Goal: Task Accomplishment & Management: Manage account settings

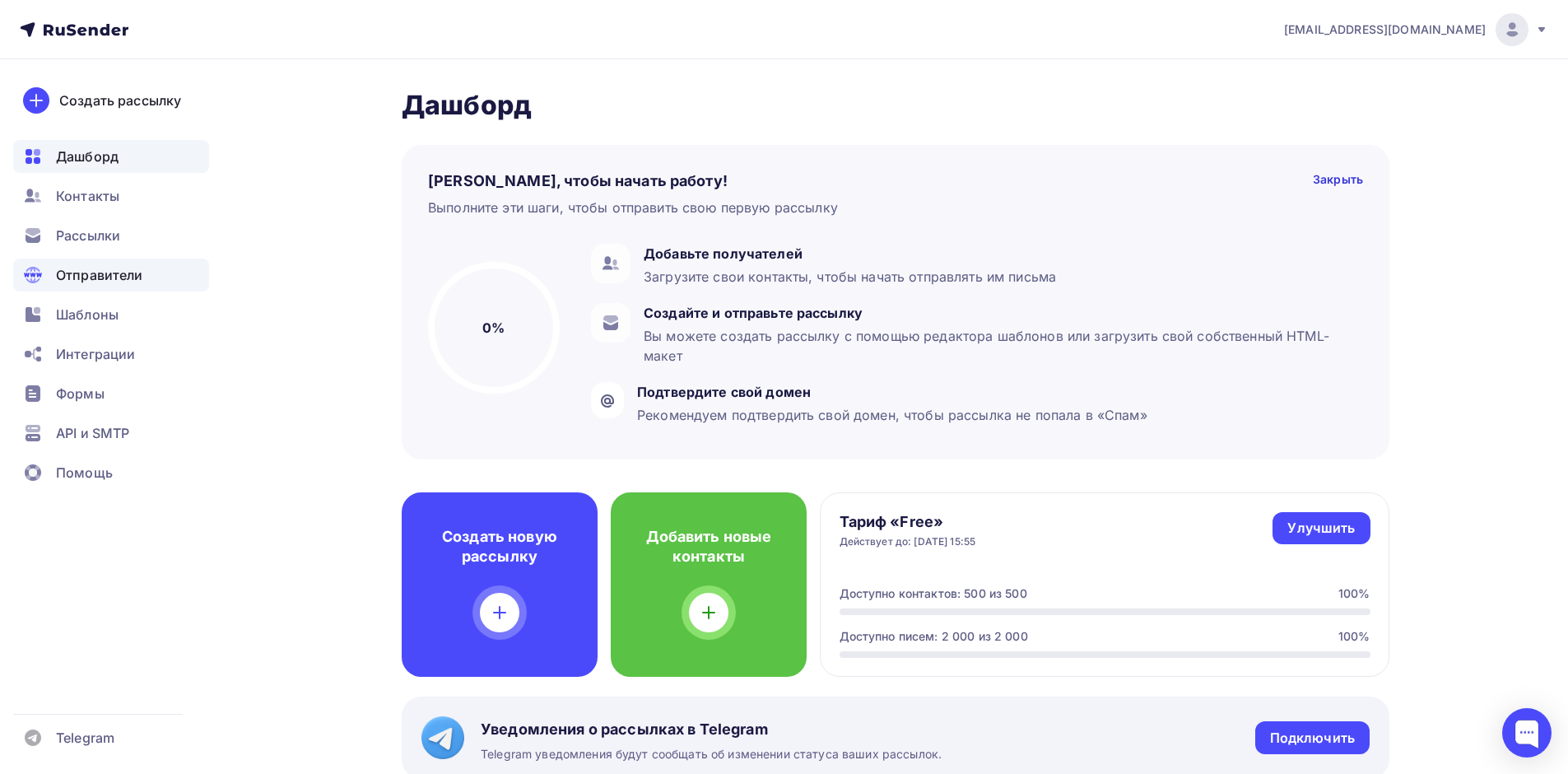
click at [135, 274] on span "Отправители" at bounding box center [100, 275] width 87 height 20
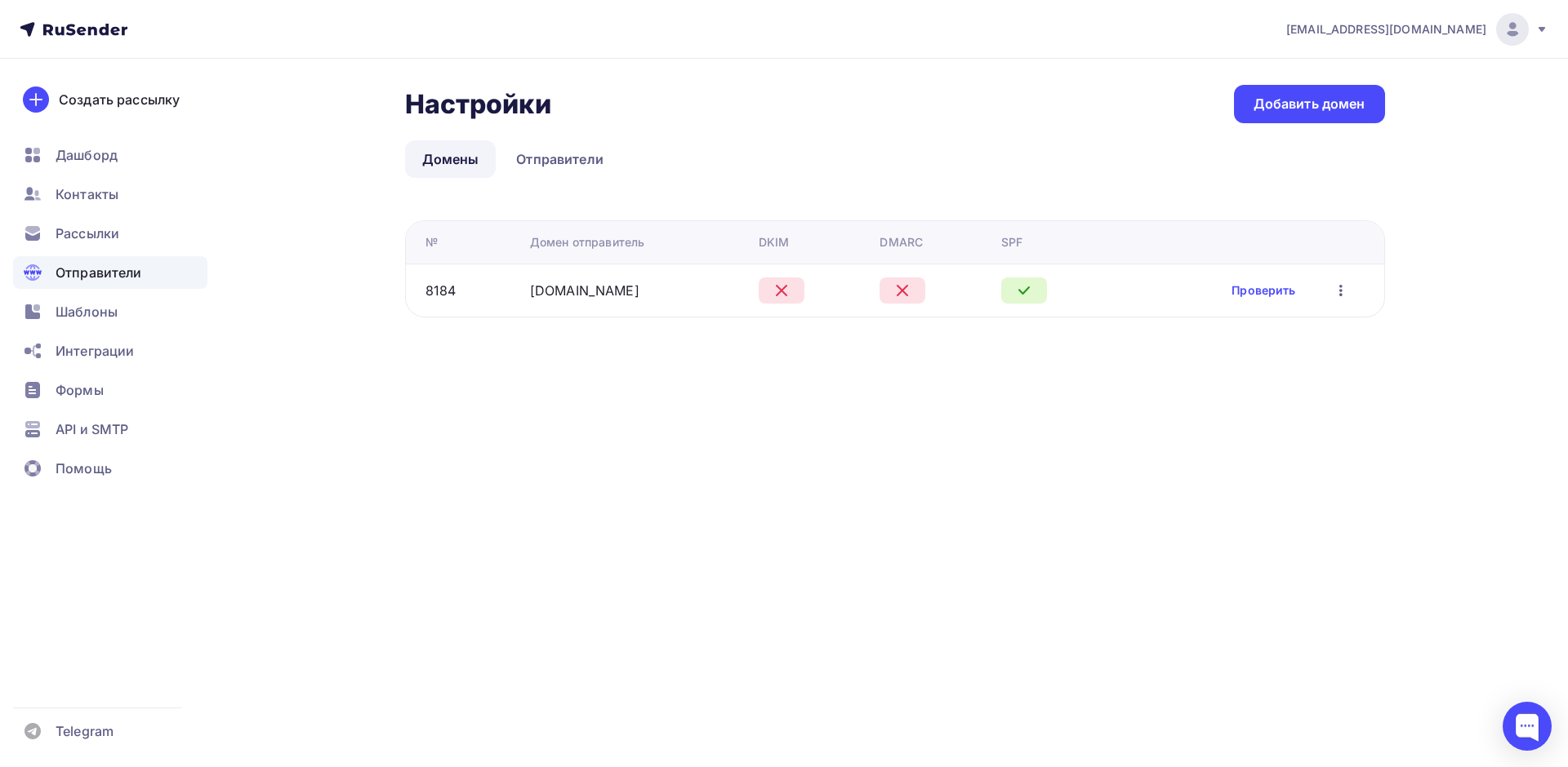
click at [1244, 280] on div "Проверить Редактировать Удалить" at bounding box center [1291, 291] width 119 height 22
click at [1237, 287] on link "Проверить" at bounding box center [1263, 291] width 64 height 17
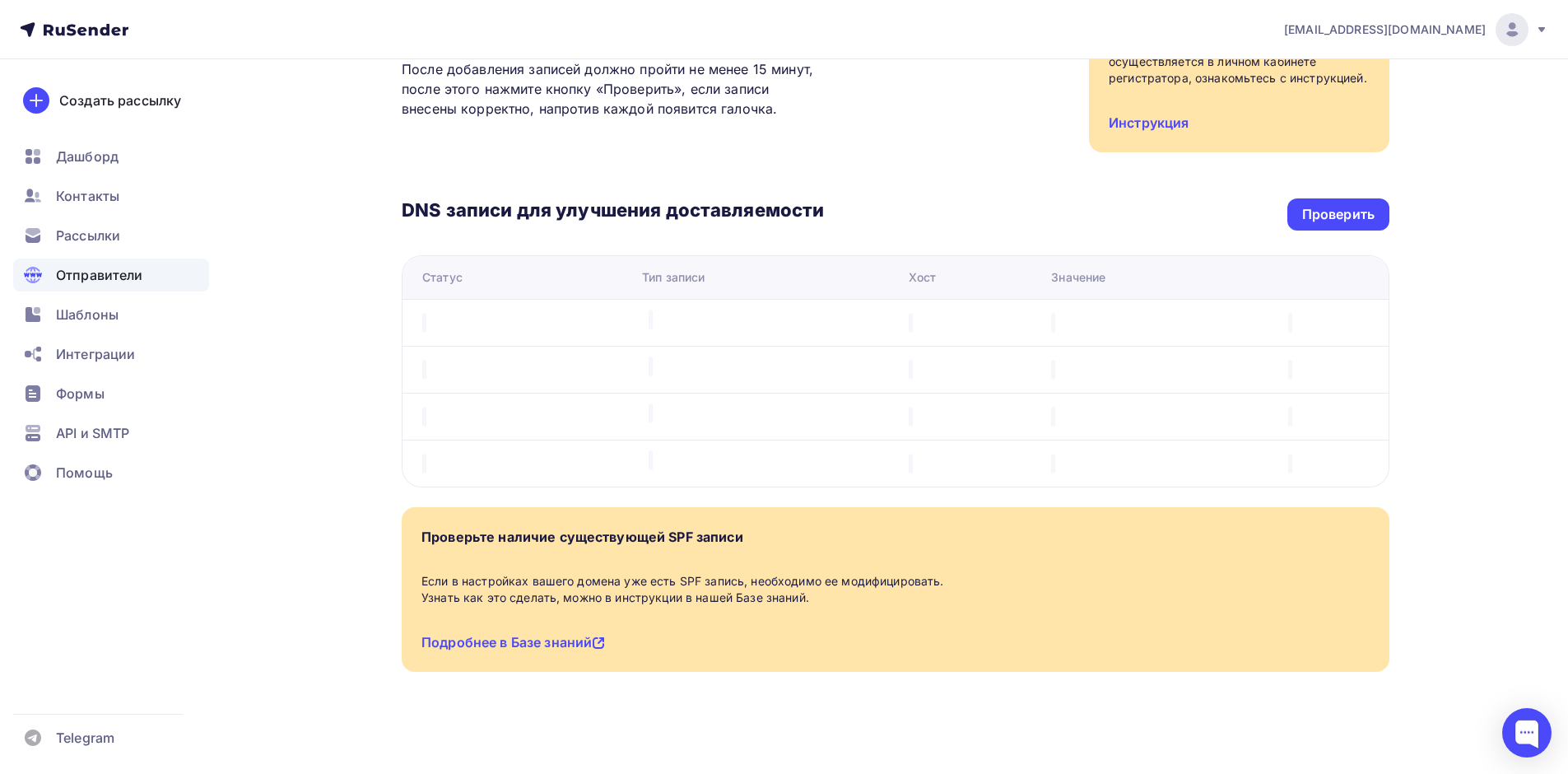
scroll to position [240, 0]
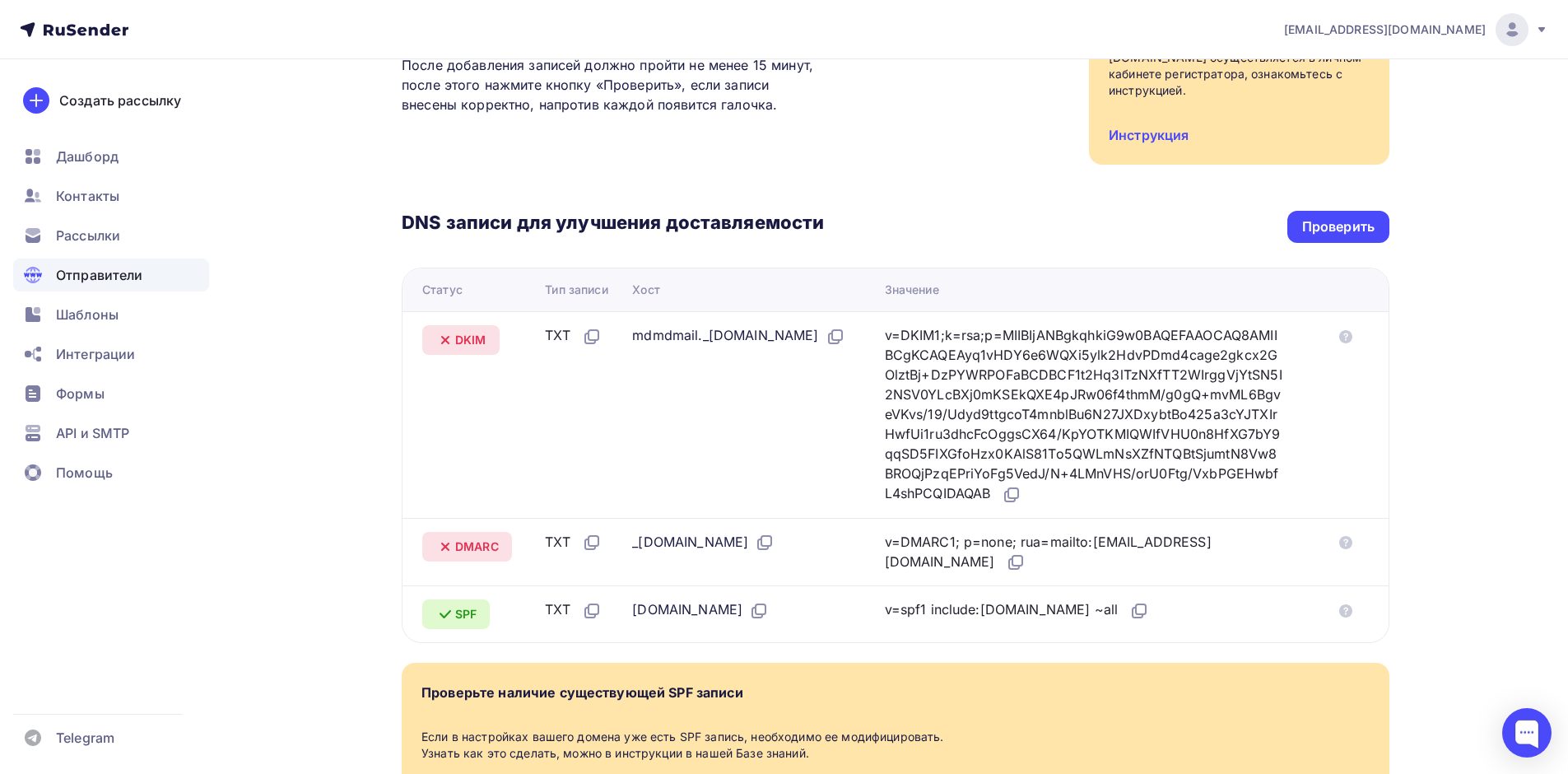
click at [1335, 210] on div "DNS записи для улучшения доставляемости Проверить Статус Тип записи Хост Значен…" at bounding box center [895, 404] width 988 height 479
click at [1328, 223] on div "Проверить" at bounding box center [1338, 227] width 73 height 19
